Goal: Find contact information: Find contact information

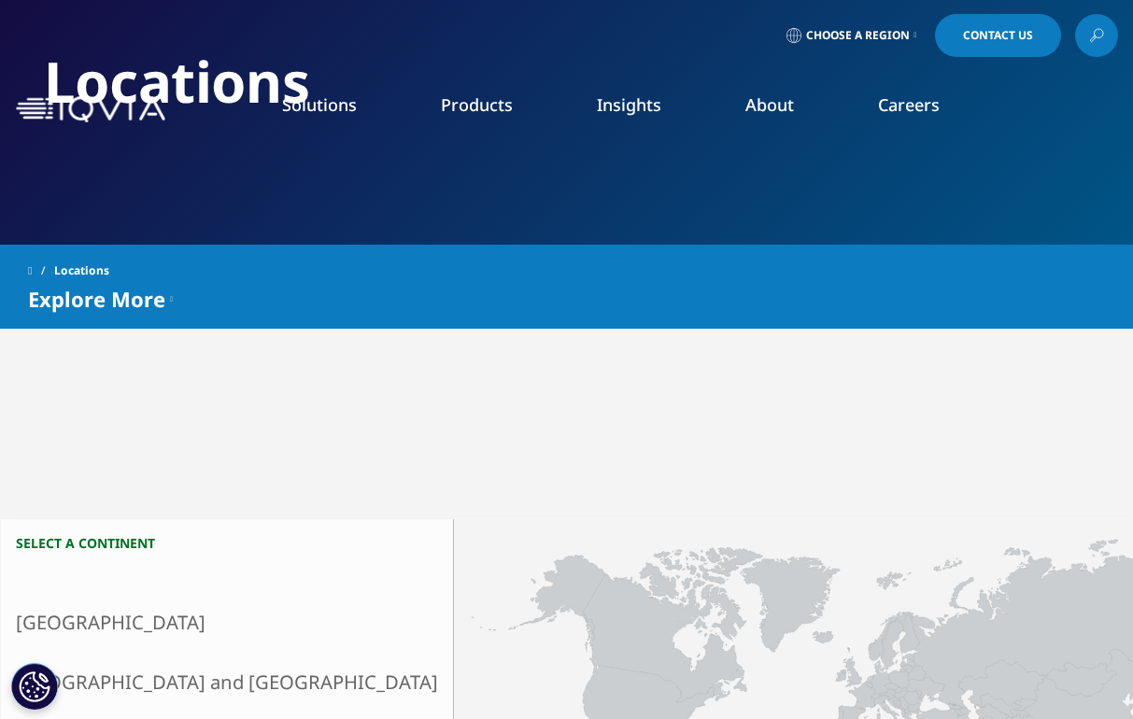
scroll to position [374, 0]
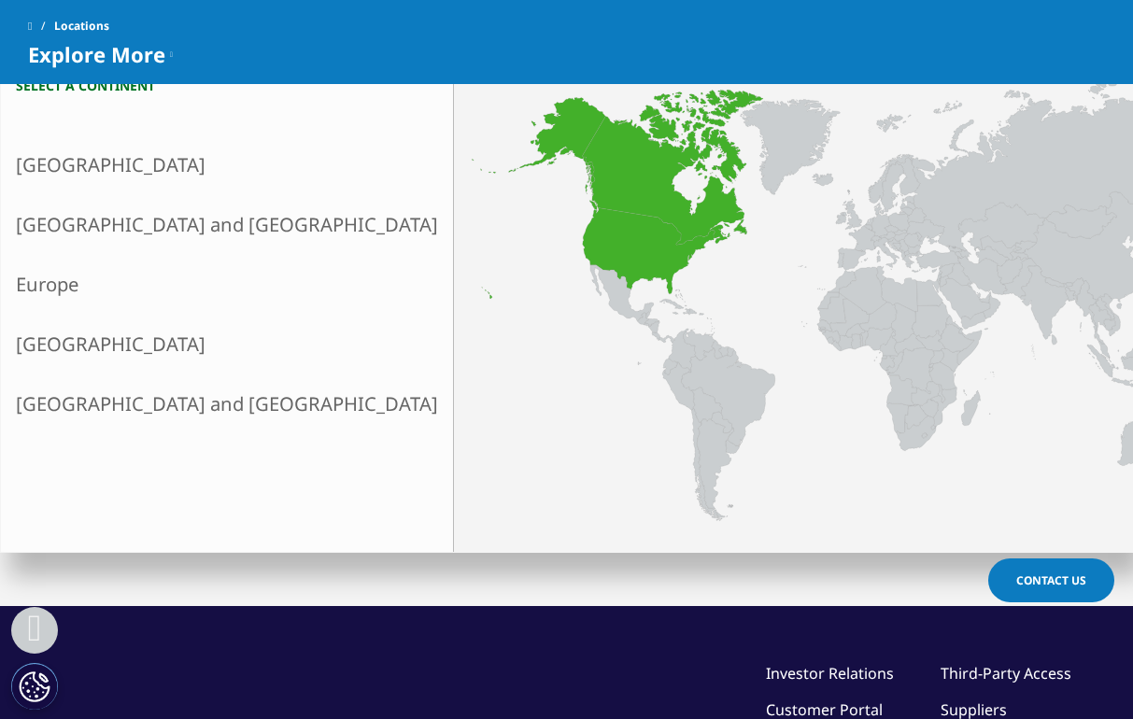
click at [44, 171] on link "North America" at bounding box center [227, 165] width 452 height 60
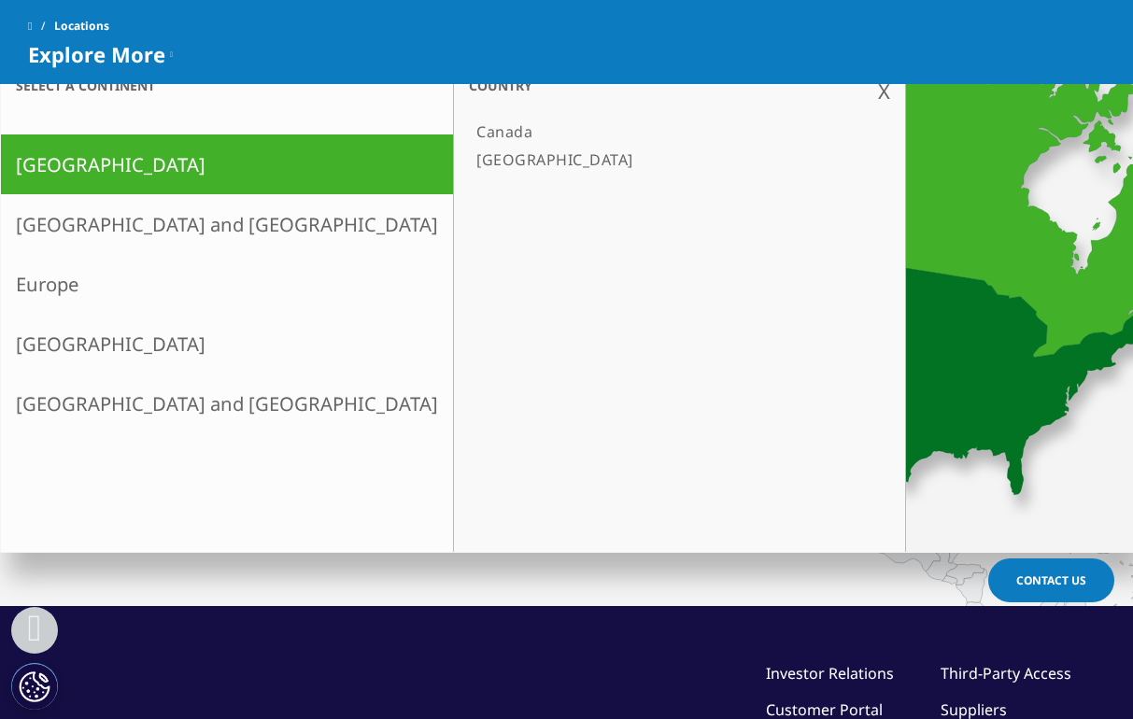
click at [469, 155] on link "[GEOGRAPHIC_DATA]" at bounding box center [670, 160] width 403 height 28
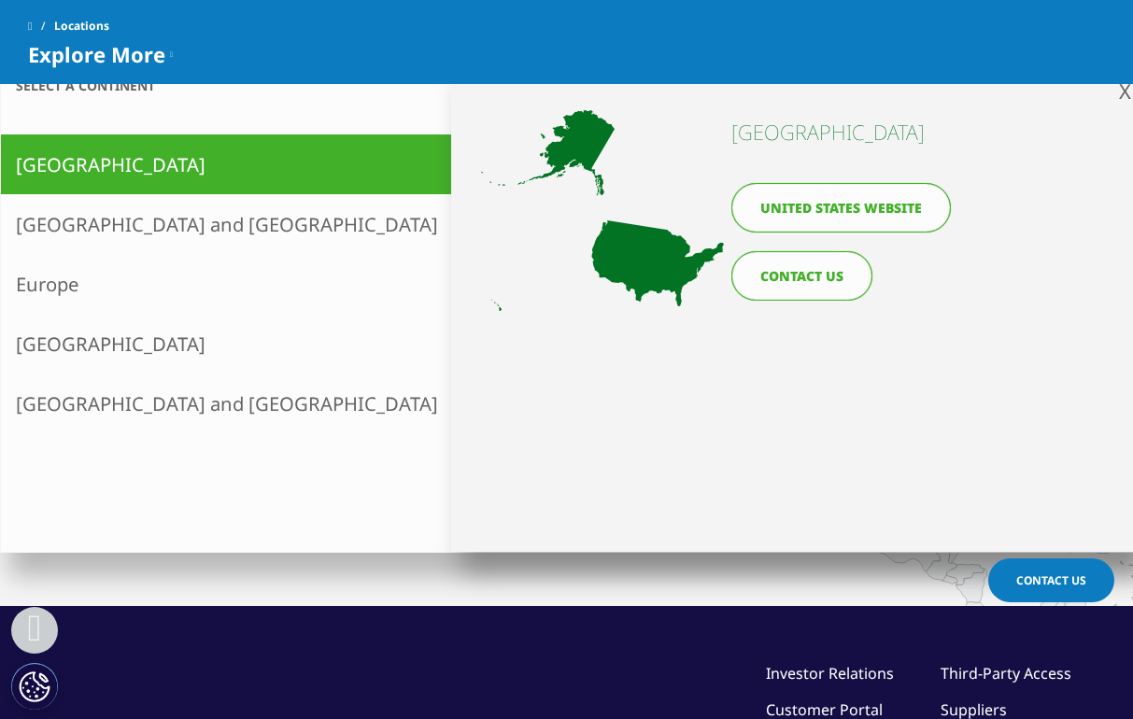
click at [820, 213] on link "United States website" at bounding box center [842, 208] width 220 height 50
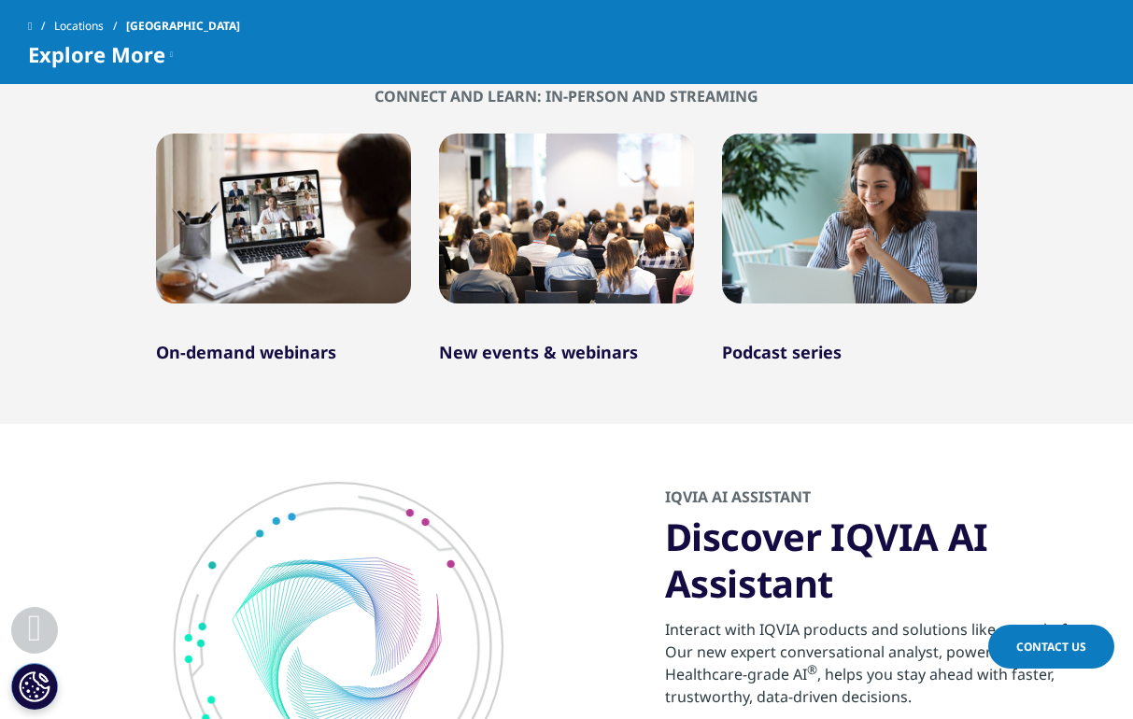
scroll to position [1869, 0]
